Goal: Communication & Community: Connect with others

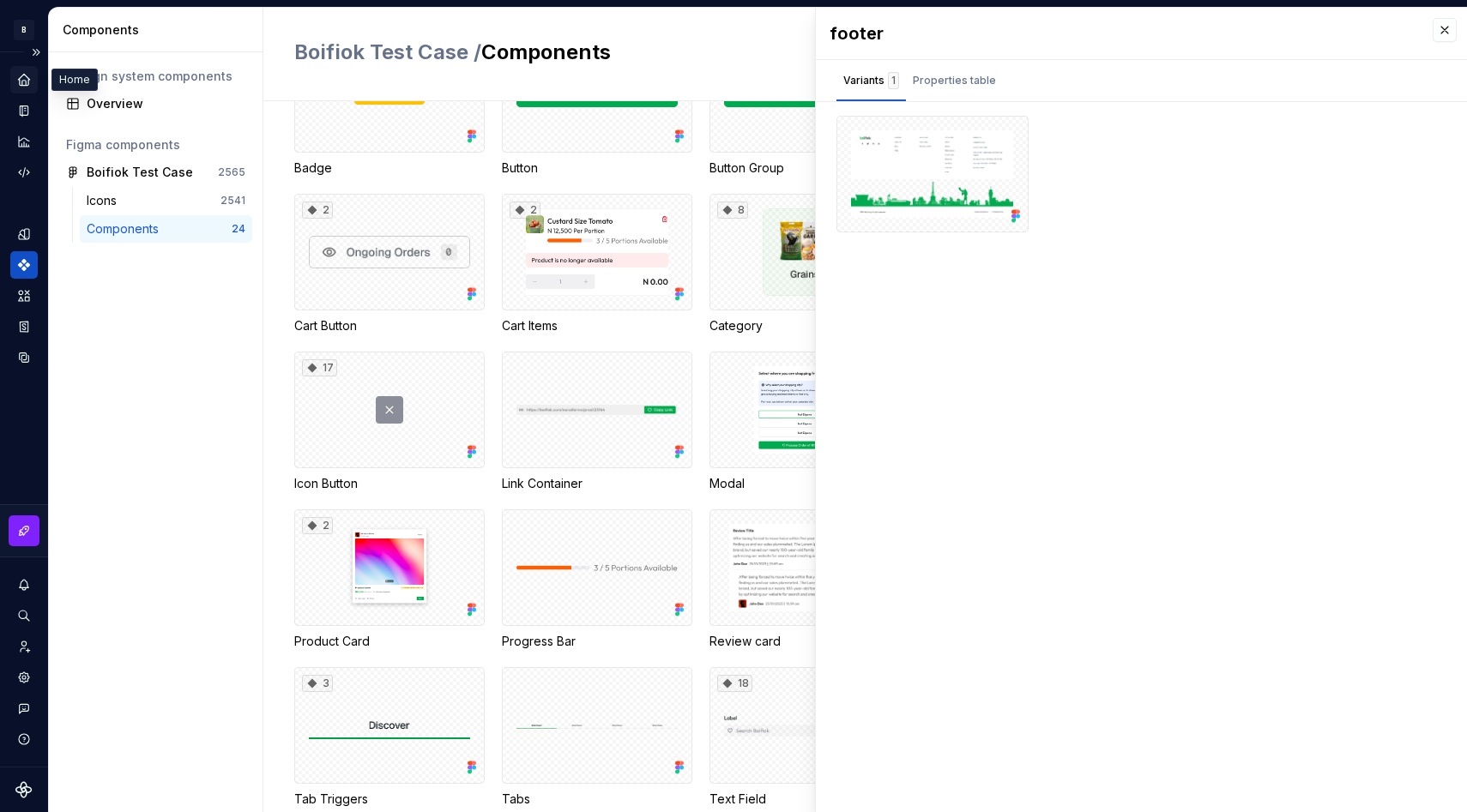
click at [30, 76] on icon "Home" at bounding box center [23, 79] width 15 height 15
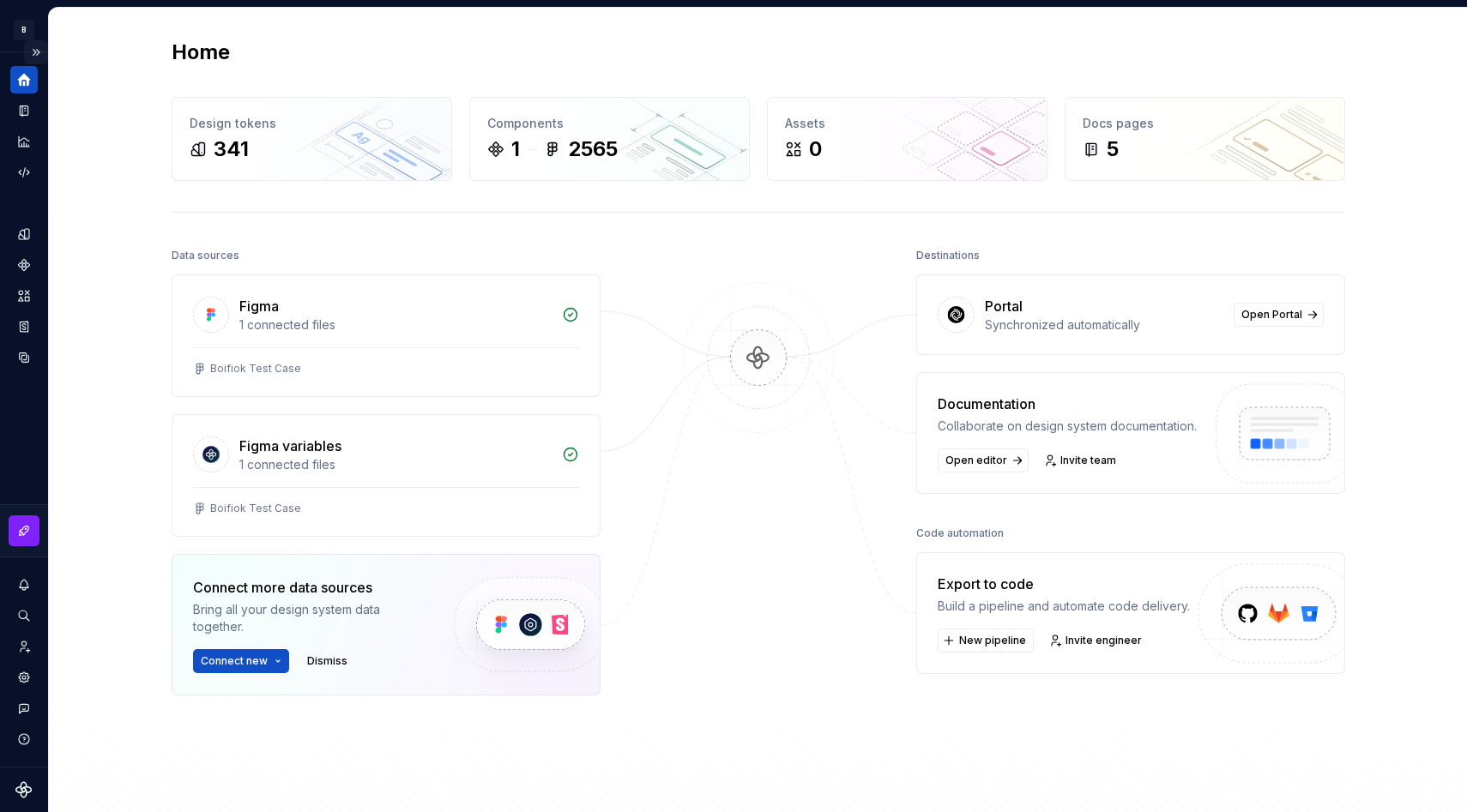
click at [35, 53] on button "Expand sidebar" at bounding box center [36, 52] width 24 height 24
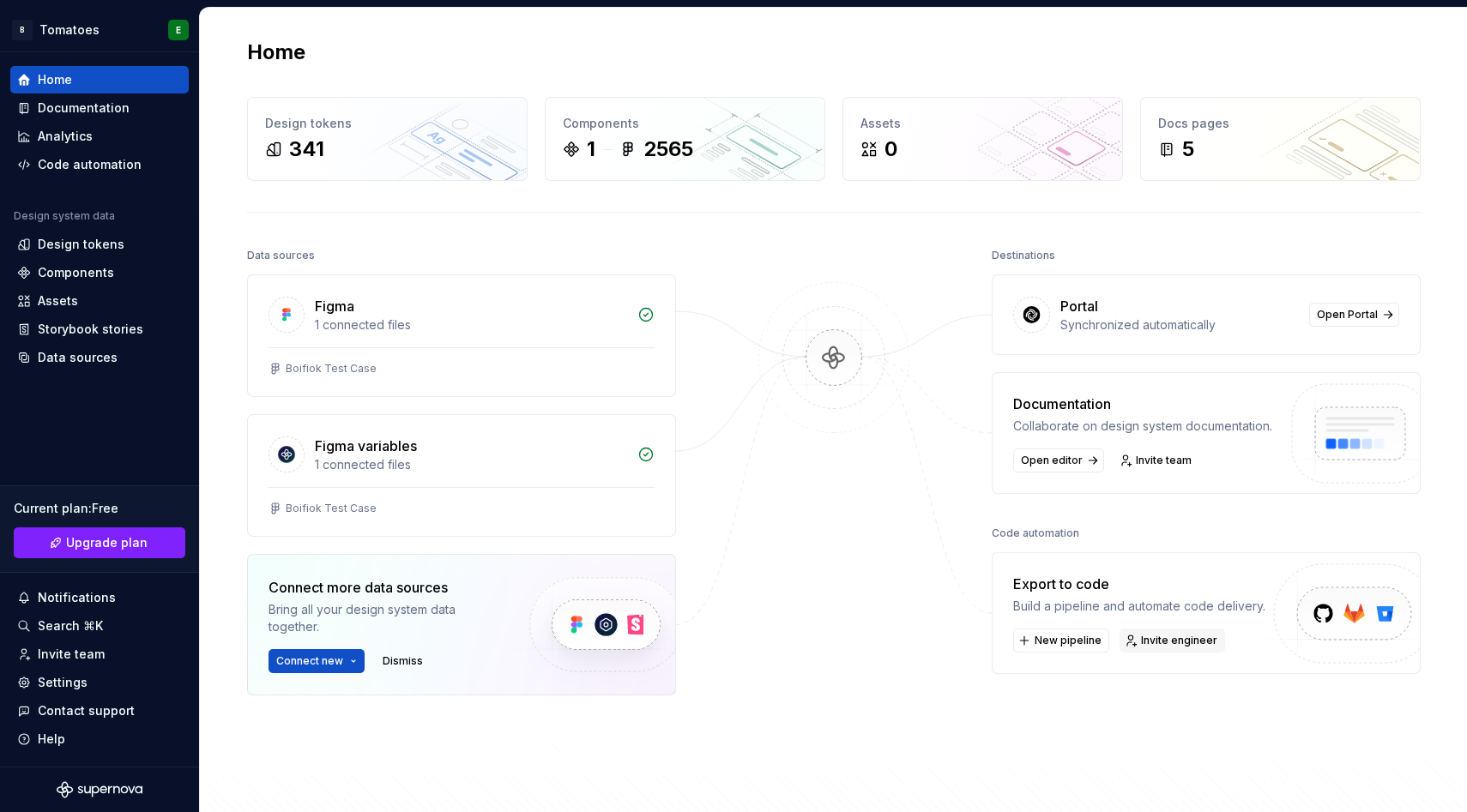
click at [1154, 642] on span "Invite engineer" at bounding box center [1178, 640] width 77 height 14
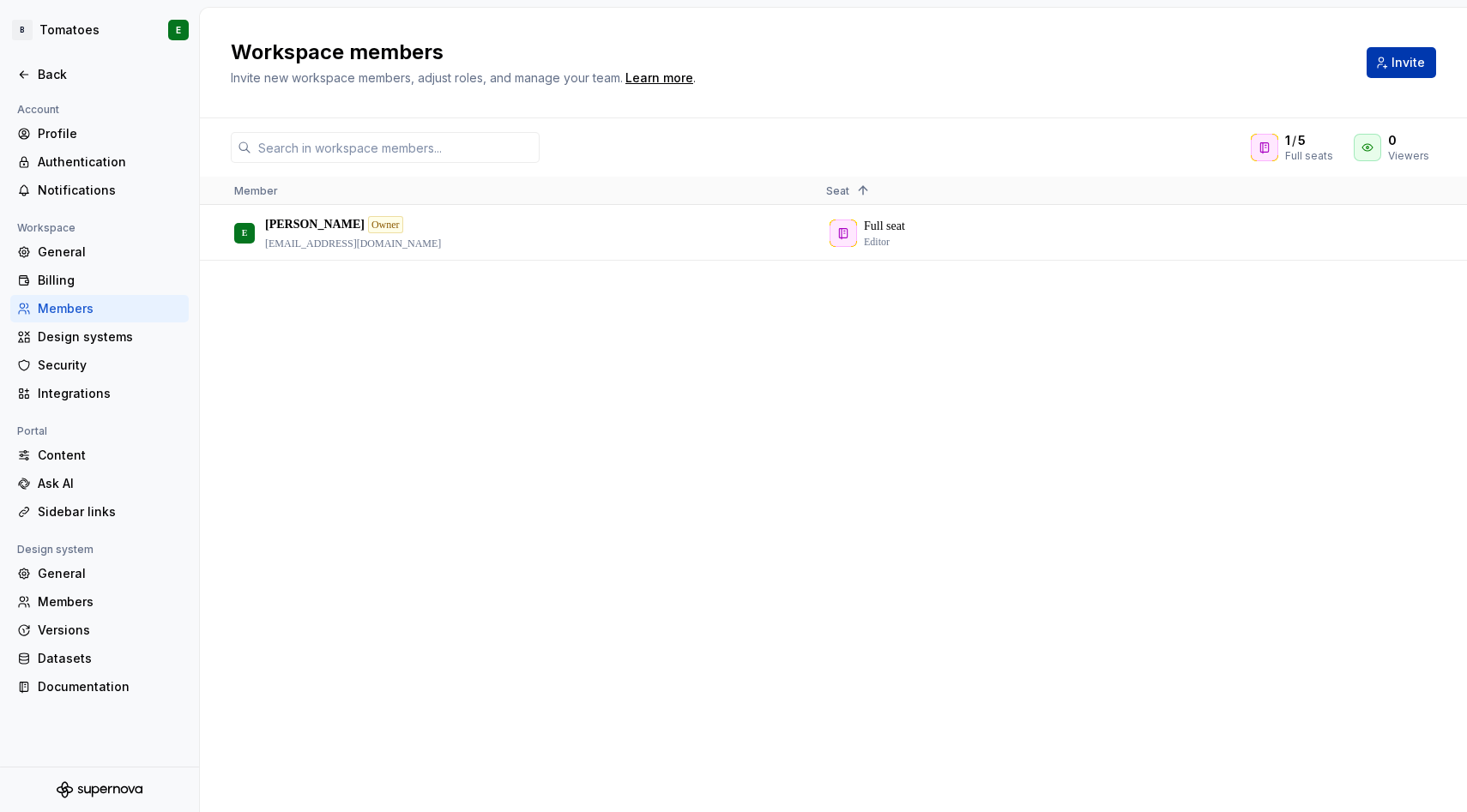
click at [1394, 65] on span "Invite" at bounding box center [1407, 62] width 33 height 17
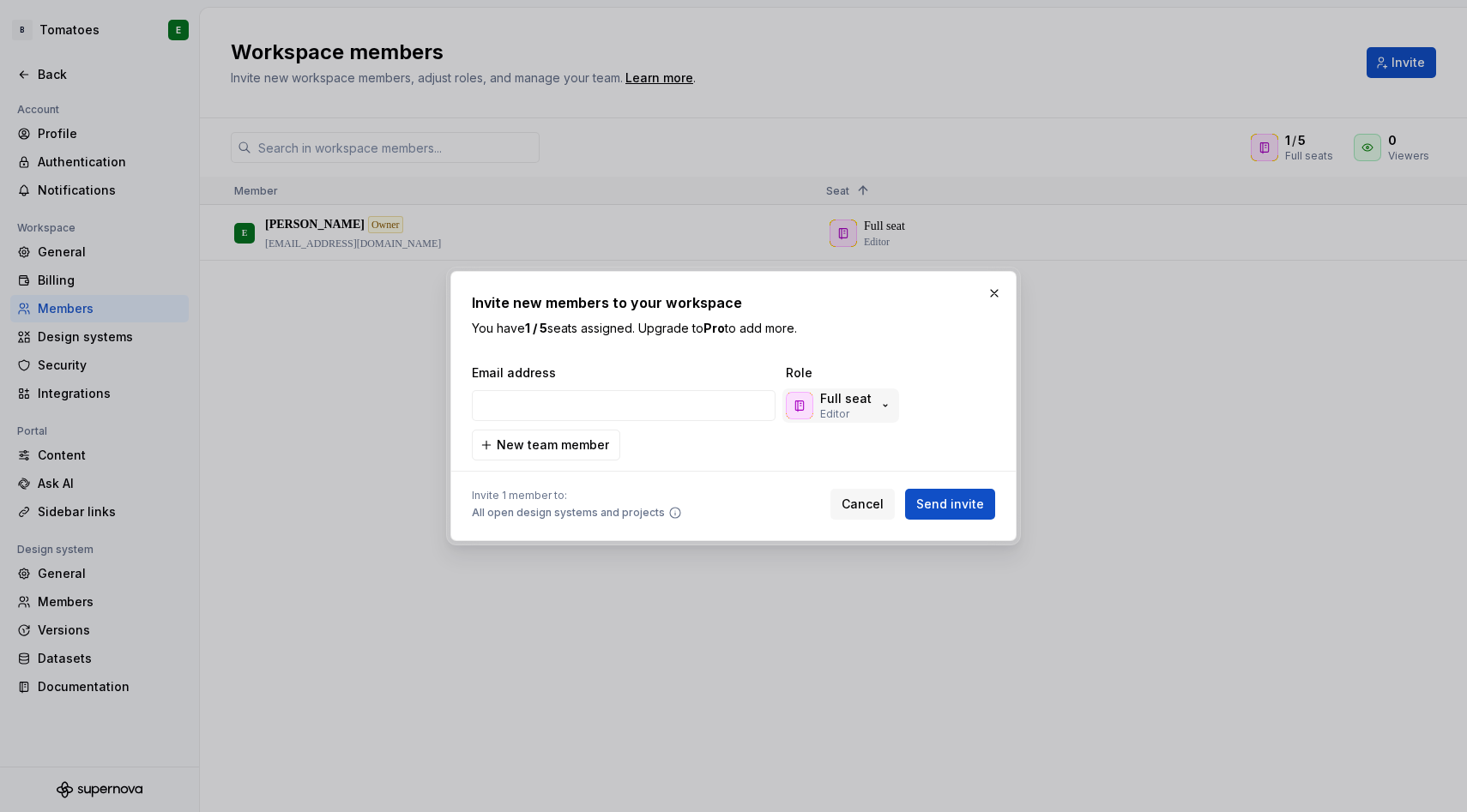
click at [880, 407] on icon "button" at bounding box center [884, 405] width 14 height 14
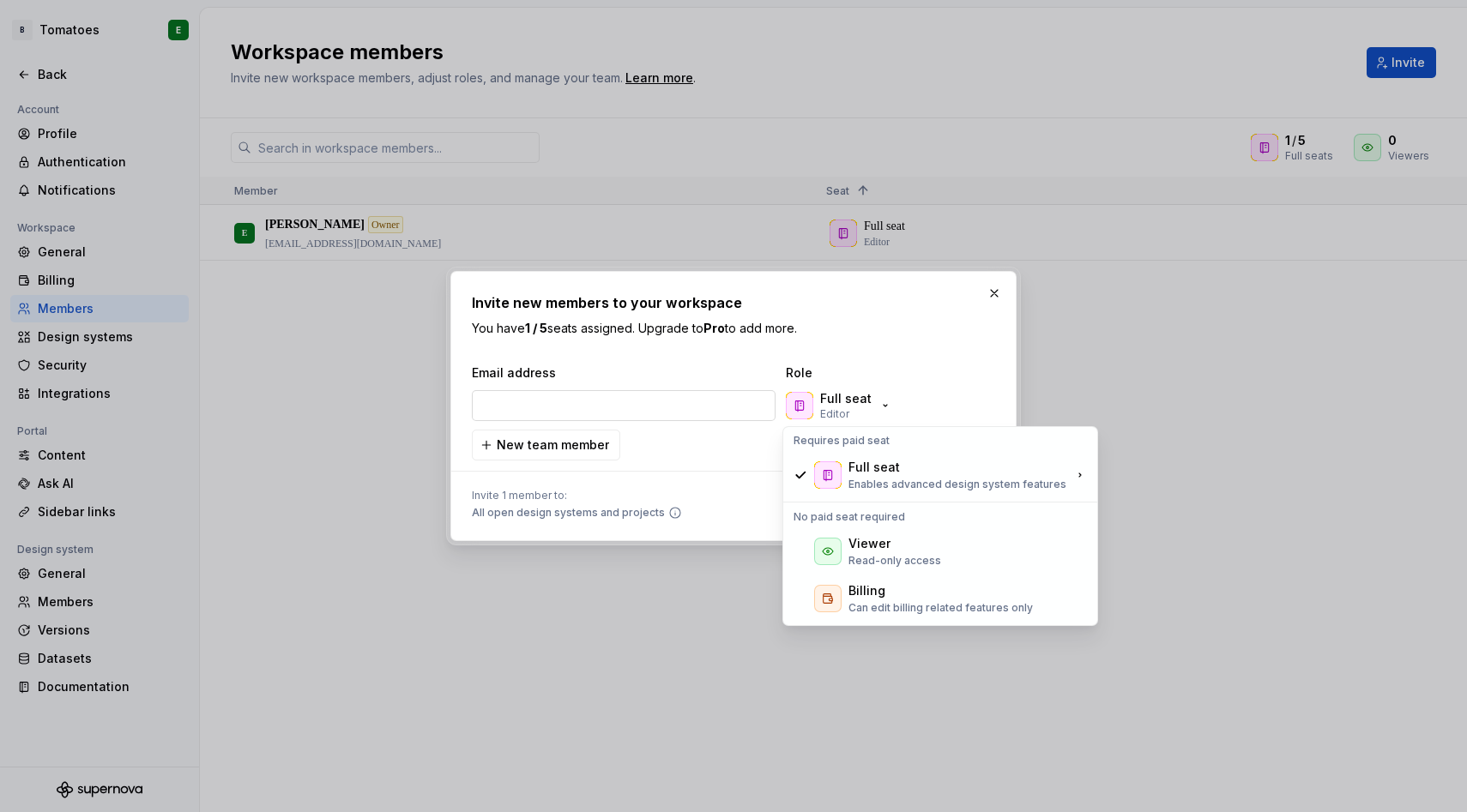
click at [734, 406] on input "email" at bounding box center [623, 406] width 304 height 31
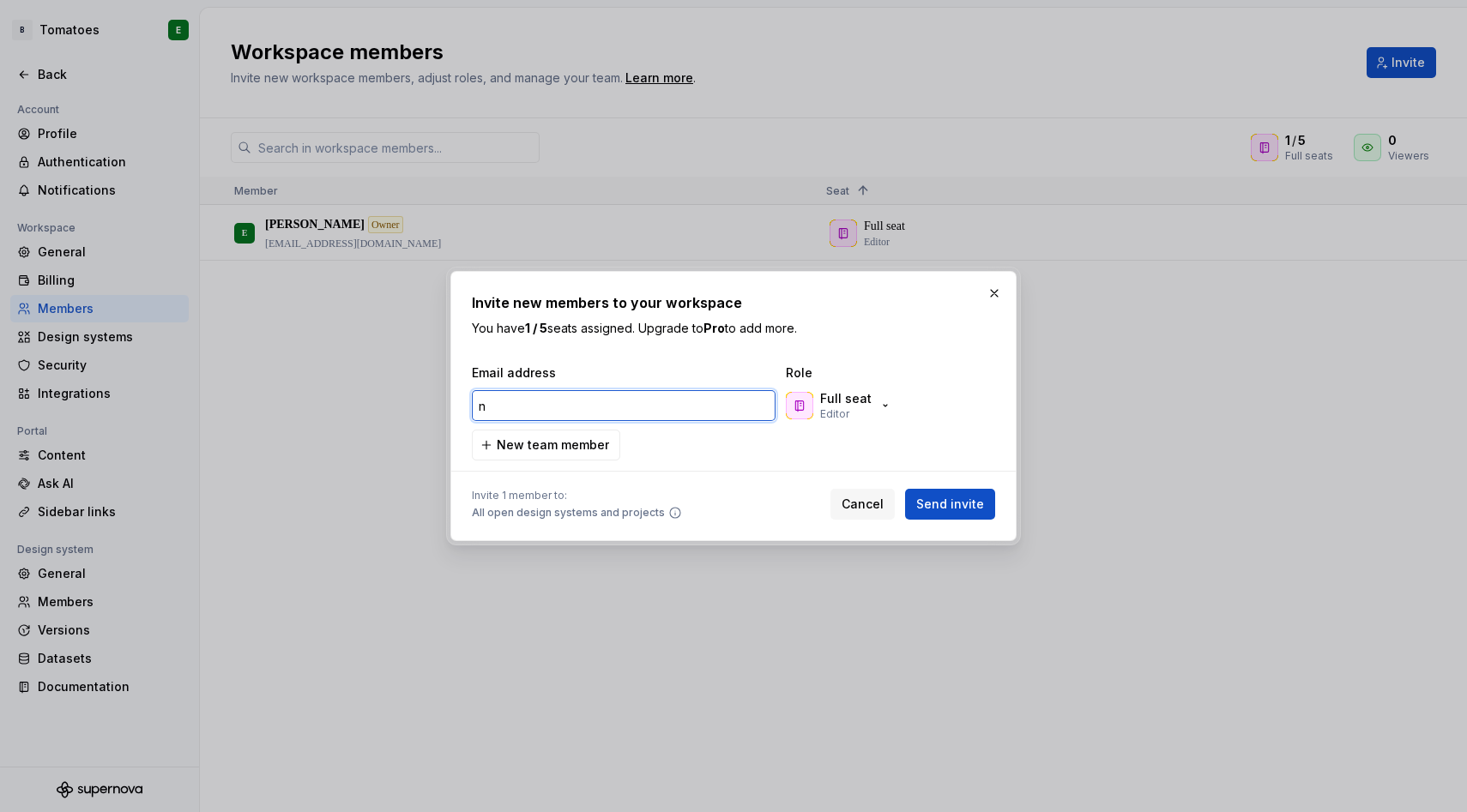
type input "n"
